Goal: Answer question/provide support

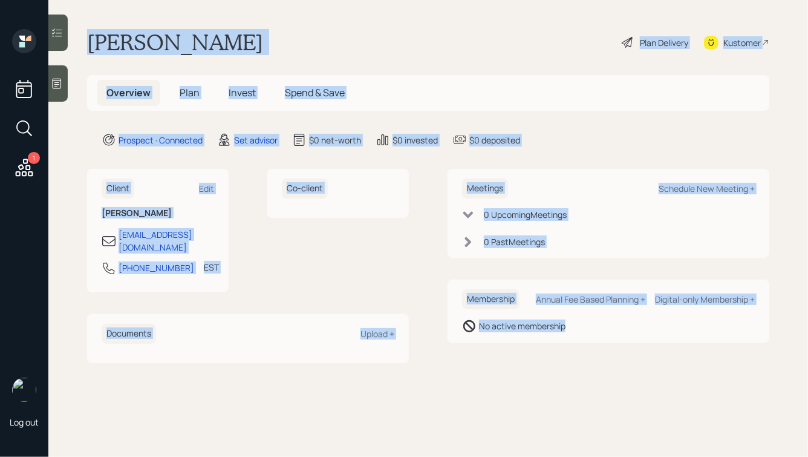
drag, startPoint x: 90, startPoint y: 39, endPoint x: 515, endPoint y: 396, distance: 555.2
click at [515, 396] on main "[PERSON_NAME] Plan Delivery Kustomer Overview Plan Invest Spend & Save Prospect…" at bounding box center [428, 228] width 760 height 457
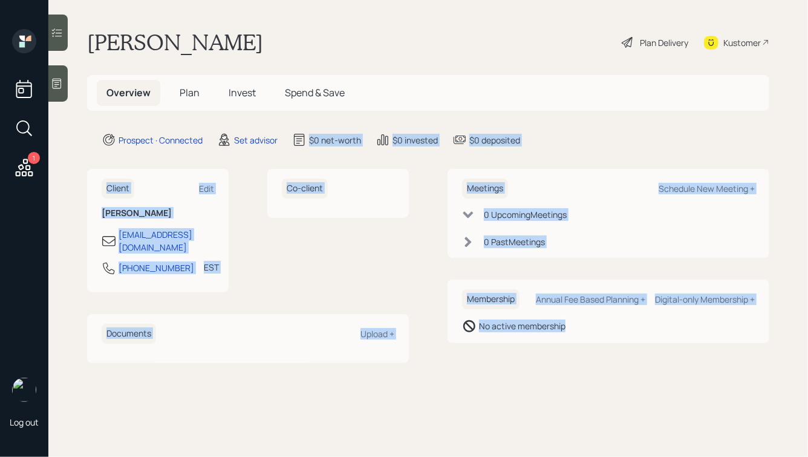
drag, startPoint x: 578, startPoint y: 376, endPoint x: 307, endPoint y: 122, distance: 371.1
click at [307, 122] on main "[PERSON_NAME] Plan Delivery Kustomer Overview Plan Invest Spend & Save Prospect…" at bounding box center [428, 228] width 760 height 457
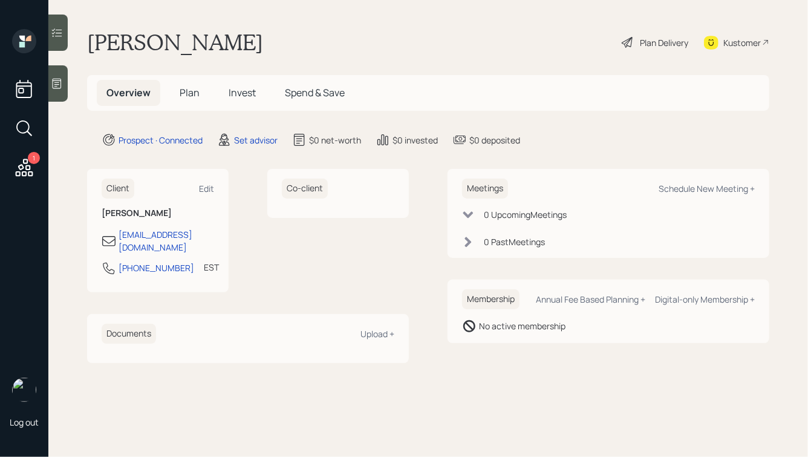
click at [176, 36] on h1 "[PERSON_NAME]" at bounding box center [175, 42] width 176 height 27
drag, startPoint x: 168, startPoint y: 38, endPoint x: 258, endPoint y: 49, distance: 90.8
click at [258, 49] on div "Charles Barefoot Plan Delivery Kustomer" at bounding box center [428, 42] width 682 height 27
click at [65, 88] on div at bounding box center [57, 83] width 19 height 36
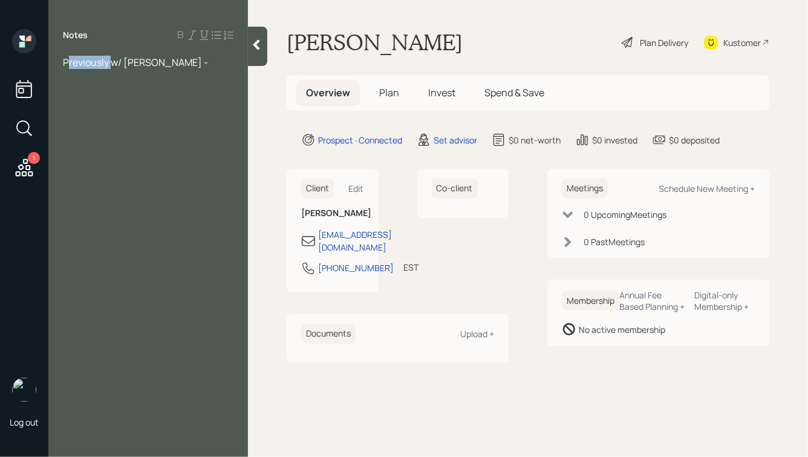
drag, startPoint x: 113, startPoint y: 62, endPoint x: 50, endPoint y: 62, distance: 62.3
click at [50, 62] on div "Previously w/ Ed Jones -" at bounding box center [148, 62] width 200 height 13
click at [144, 51] on div "Notes w/ Ed Jones -" at bounding box center [148, 235] width 200 height 413
click at [137, 56] on div "w/ Ed Jones -" at bounding box center [148, 62] width 171 height 13
click at [64, 63] on span "w/ Ed Jones - divorced in '22 and the advisor got upset half his money went out…" at bounding box center [145, 76] width 164 height 40
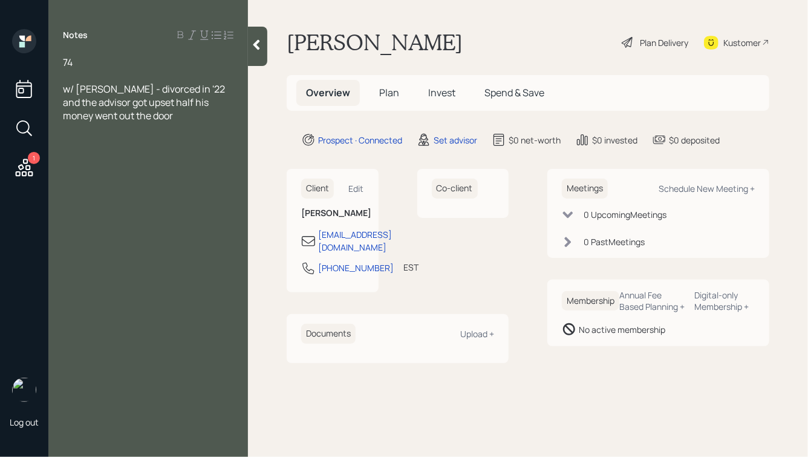
click at [162, 118] on div "w/ Ed Jones - divorced in '22 and the advisor got upset half his money went out…" at bounding box center [148, 102] width 171 height 40
drag, startPoint x: 139, startPoint y: 142, endPoint x: 95, endPoint y: 143, distance: 43.6
click at [95, 143] on div "Has no advisor" at bounding box center [148, 142] width 171 height 13
click at [264, 47] on div at bounding box center [257, 46] width 19 height 39
